Goal: Transaction & Acquisition: Purchase product/service

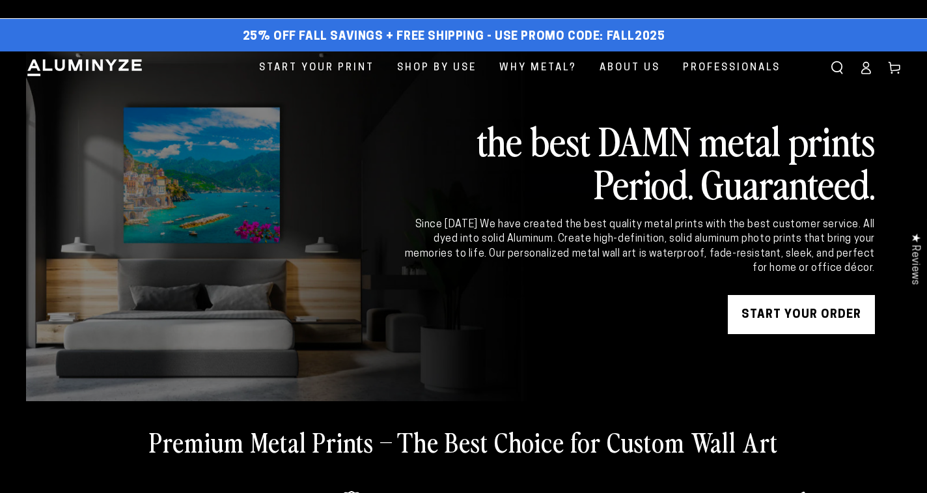
click at [751, 325] on link "START YOUR Order" at bounding box center [801, 314] width 147 height 39
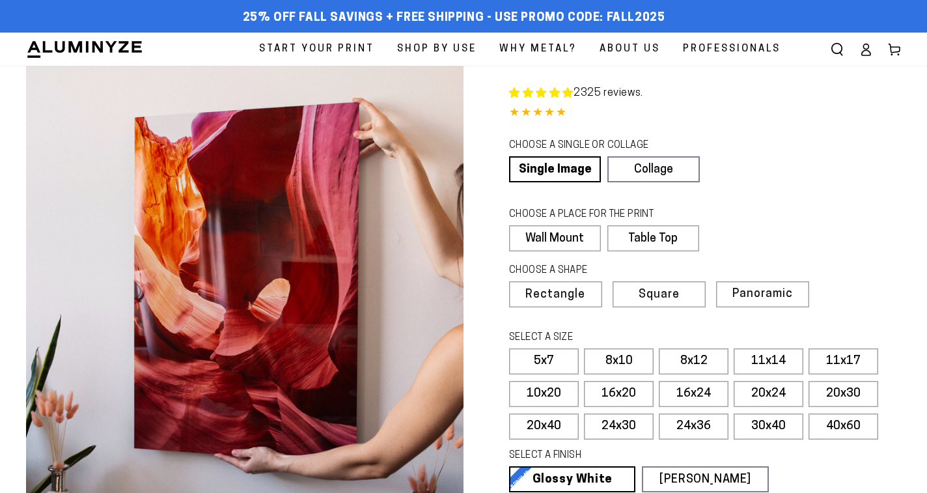
select select "**********"
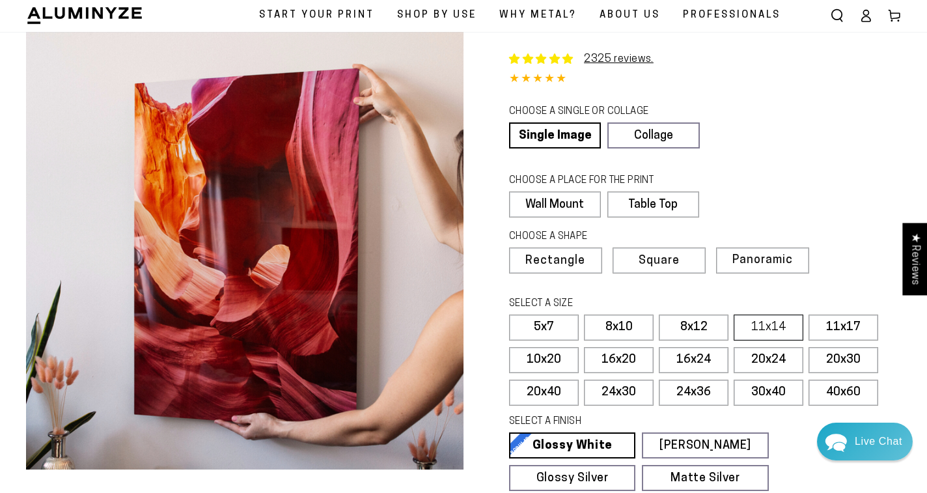
scroll to position [33, 0]
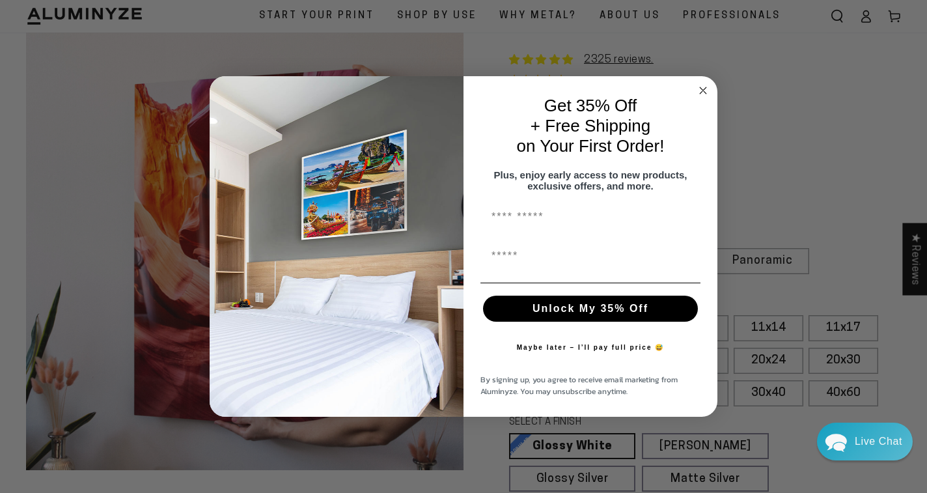
click at [705, 88] on circle "Close dialog" at bounding box center [703, 90] width 15 height 15
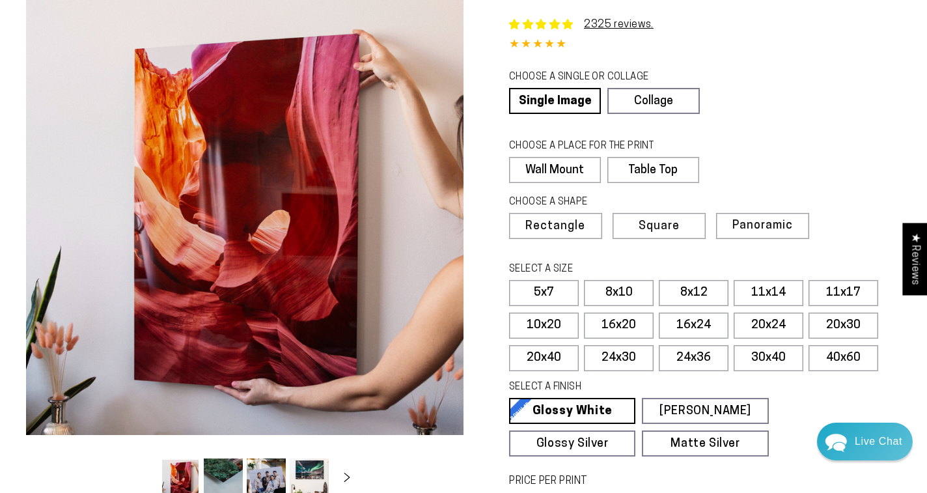
scroll to position [68, 0]
click at [655, 174] on label "Table Top" at bounding box center [651, 170] width 91 height 26
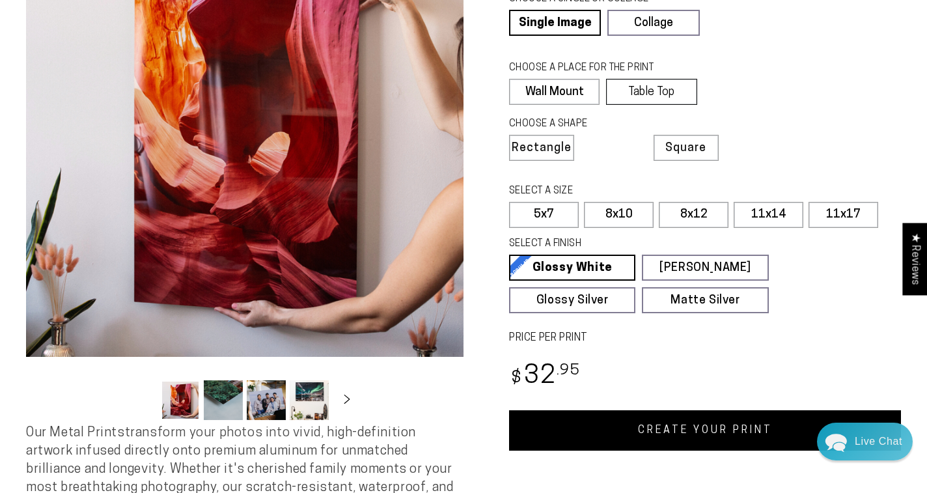
scroll to position [149, 0]
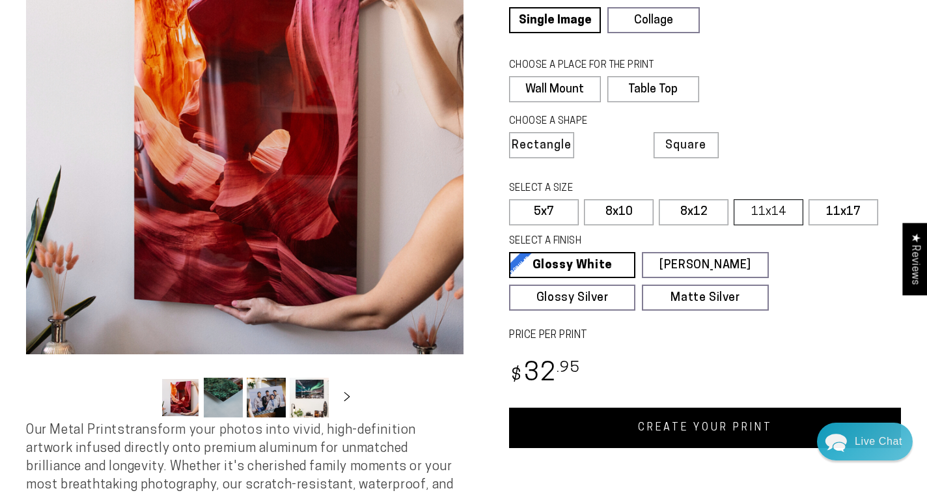
click at [755, 206] on label "11x14" at bounding box center [769, 212] width 70 height 26
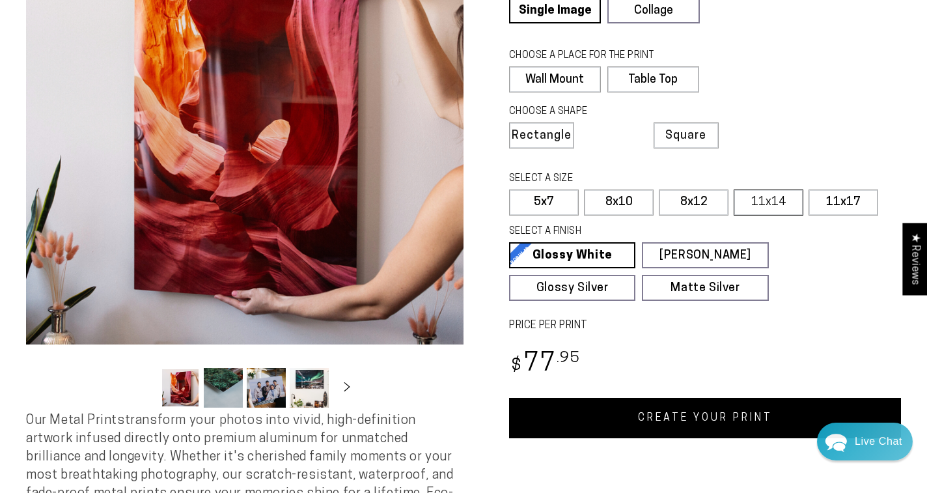
scroll to position [193, 0]
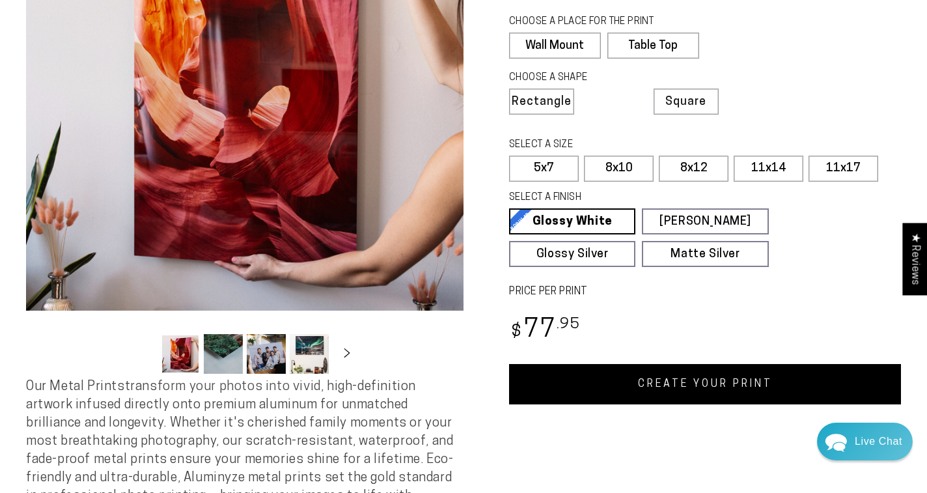
click at [706, 385] on link "CREATE YOUR PRINT" at bounding box center [705, 384] width 392 height 40
click at [817, 169] on label "11x17" at bounding box center [844, 169] width 70 height 26
click at [652, 385] on link "CREATE YOUR PRINT" at bounding box center [705, 384] width 392 height 40
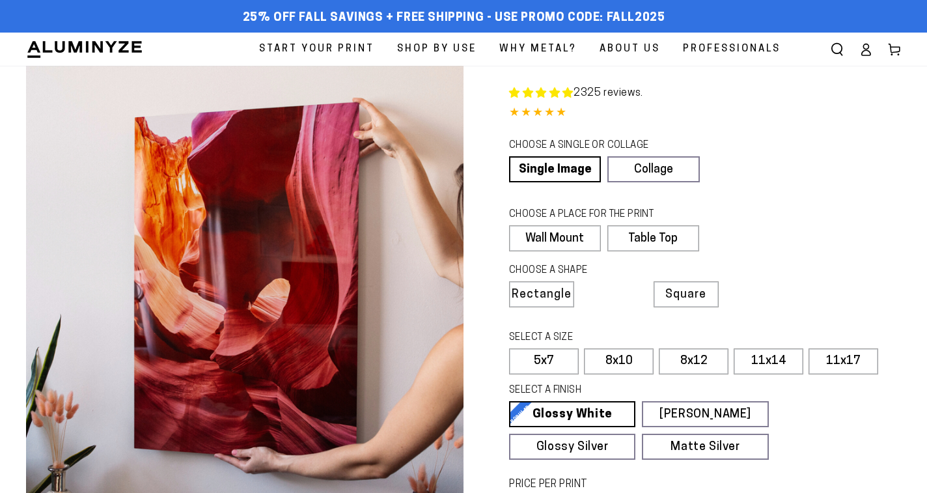
select select "**********"
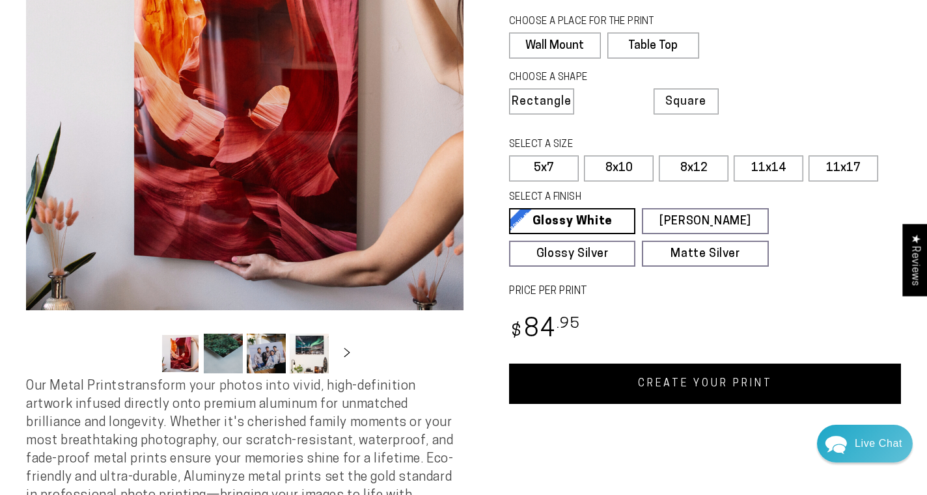
click at [621, 389] on link "CREATE YOUR PRINT" at bounding box center [705, 384] width 392 height 40
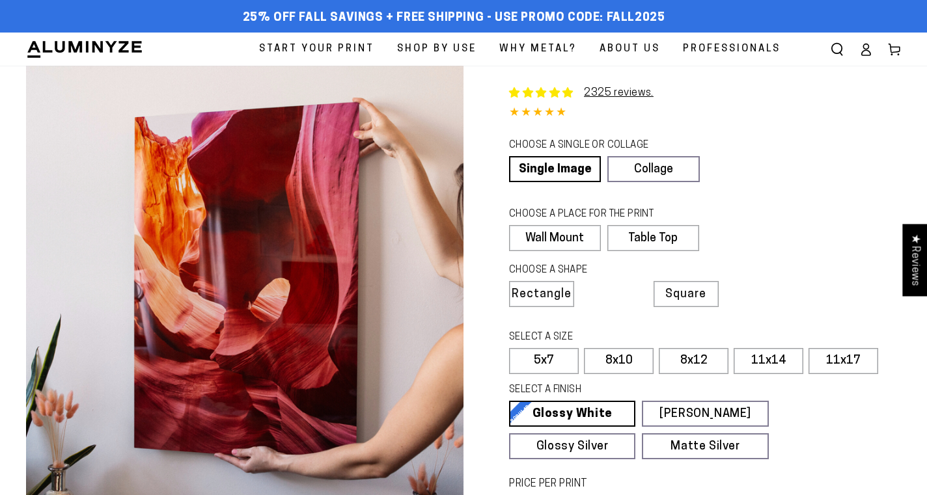
select select "**********"
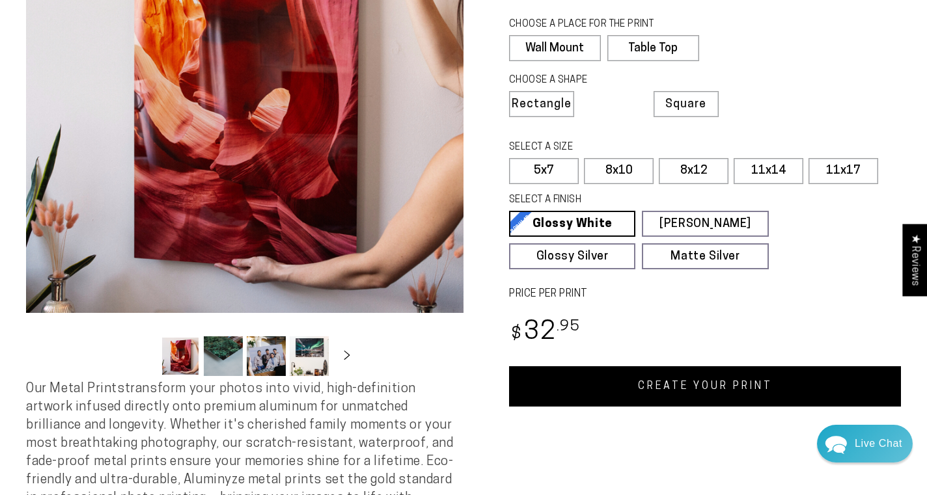
scroll to position [190, 0]
click at [836, 169] on label "11x17" at bounding box center [844, 171] width 70 height 26
click at [639, 387] on link "CREATE YOUR PRINT" at bounding box center [705, 387] width 392 height 40
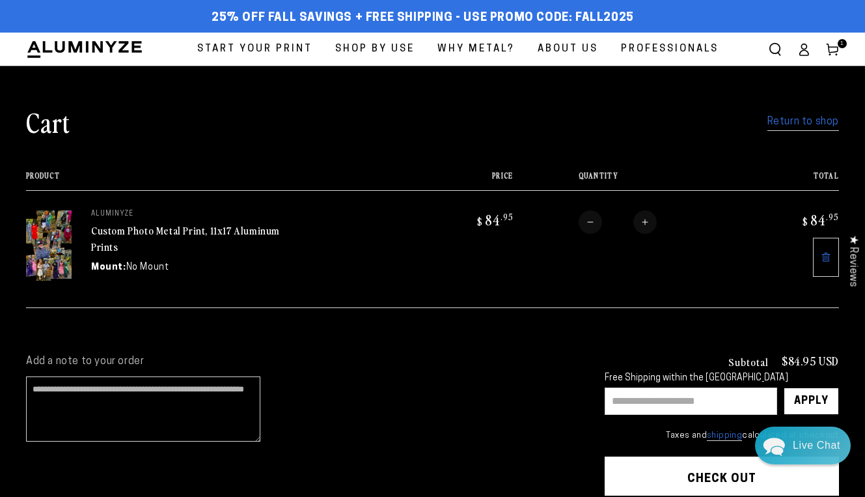
click at [292, 49] on span "Start Your Print" at bounding box center [254, 49] width 115 height 18
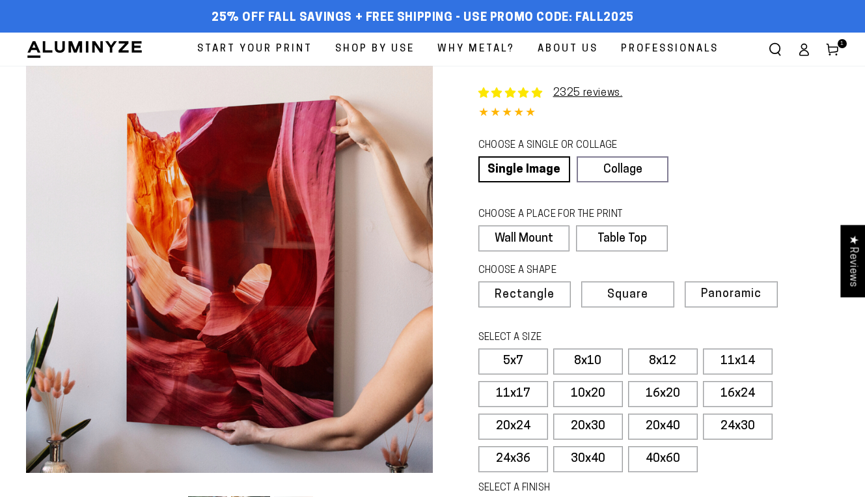
select select "**********"
drag, startPoint x: 647, startPoint y: 14, endPoint x: 570, endPoint y: 18, distance: 76.9
click at [570, 18] on div "25% off FALL Savings + Free Shipping - Use Promo Code: FALL2025 25% OFF - Code:…" at bounding box center [423, 18] width 794 height 23
copy span "FALL2025"
click at [626, 301] on label "Square" at bounding box center [627, 294] width 92 height 26
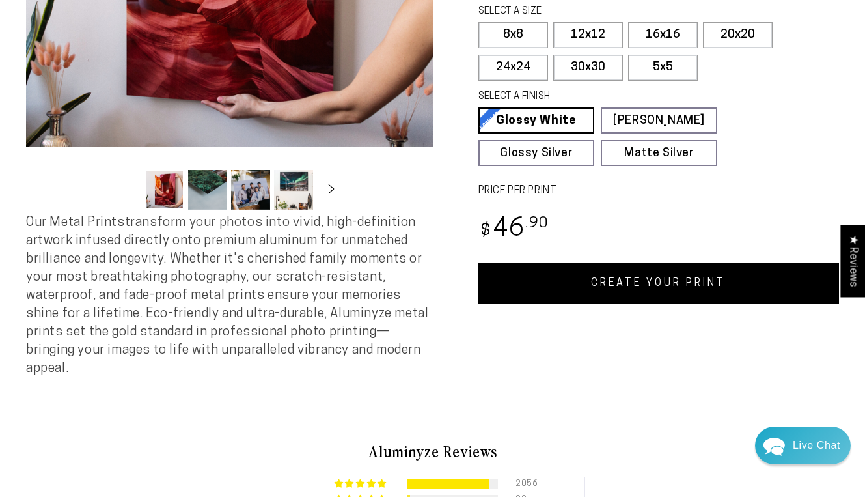
scroll to position [326, 0]
click at [559, 303] on div "Single Product 2325 reviews. 4.85 / 5.0 (2258) 2258 total reviews CHOOSE A SING…" at bounding box center [636, 59] width 407 height 638
click at [570, 279] on link "CREATE YOUR PRINT" at bounding box center [659, 283] width 361 height 40
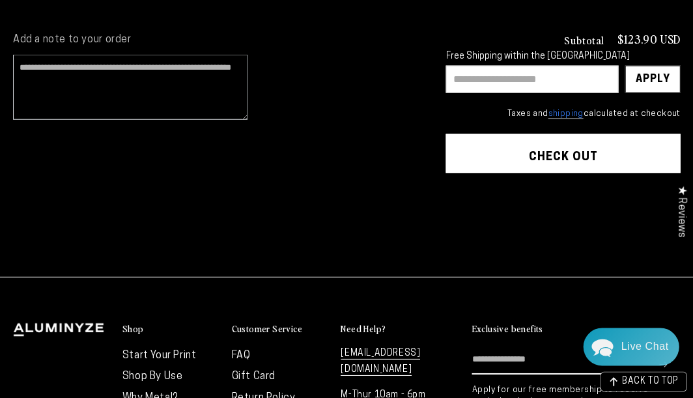
scroll to position [430, 0]
click at [500, 76] on input "text" at bounding box center [531, 78] width 173 height 27
paste input "********"
type input "********"
click at [660, 73] on div "Apply" at bounding box center [652, 79] width 35 height 26
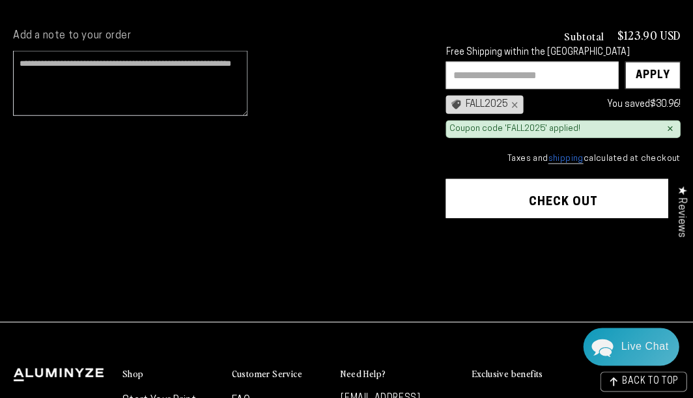
scroll to position [432, 0]
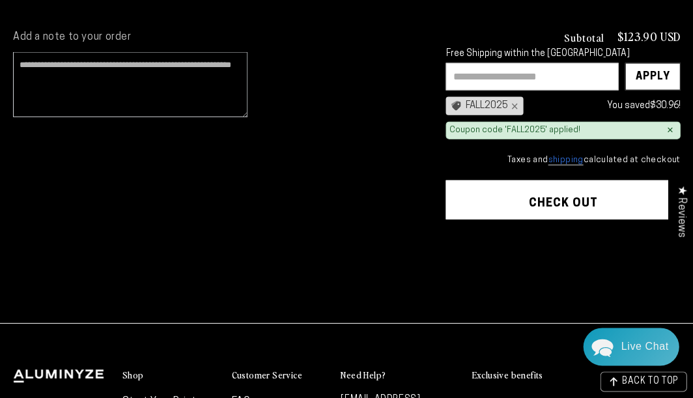
click at [451, 240] on shopify-apple-pay-button at bounding box center [449, 234] width 3 height 10
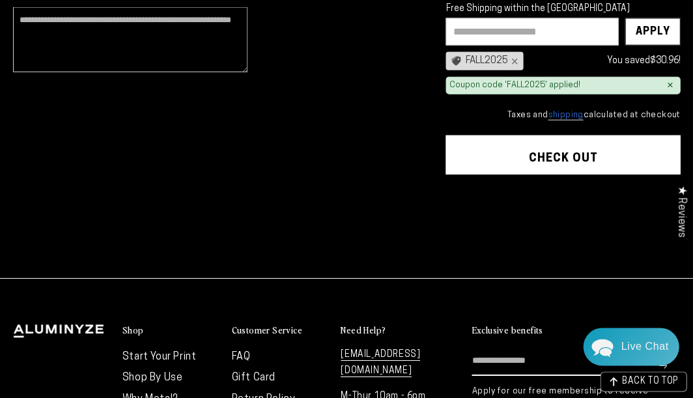
scroll to position [476, 0]
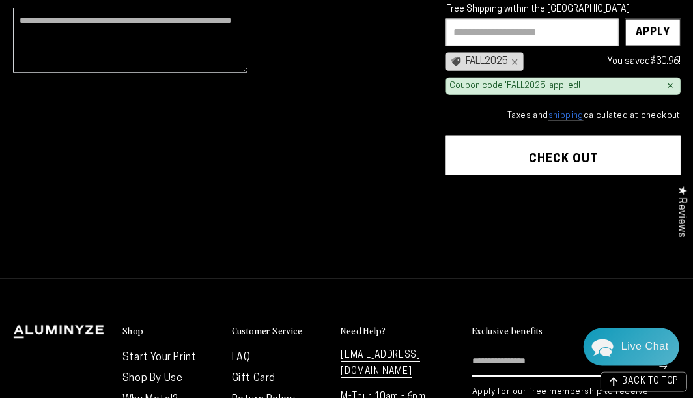
click at [451, 191] on shopify-apple-pay-button at bounding box center [449, 191] width 3 height 10
